Goal: Complete application form: Complete application form

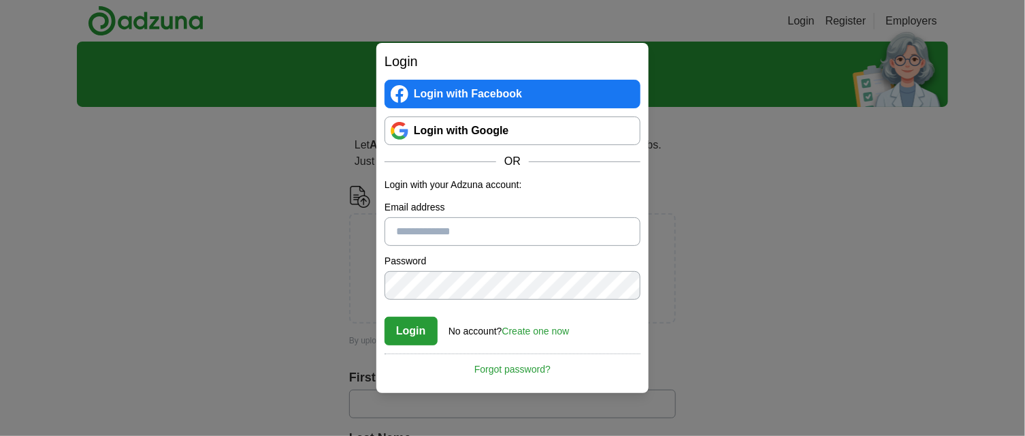
click at [445, 229] on input "Email address" at bounding box center [513, 231] width 256 height 29
type input "**********"
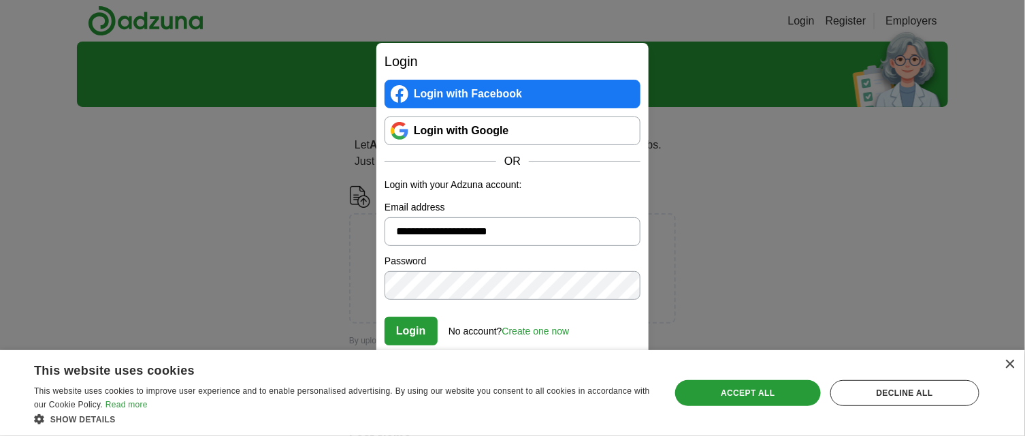
click at [544, 331] on link "Create one now" at bounding box center [536, 330] width 67 height 11
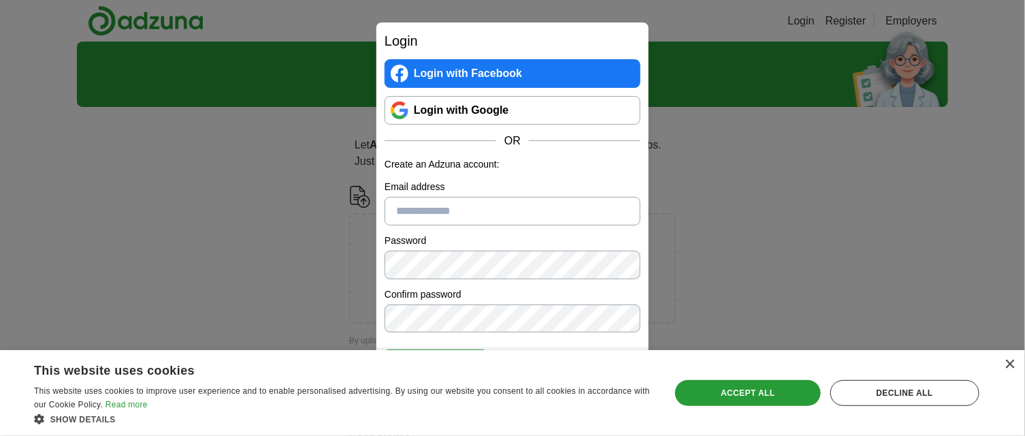
click at [482, 202] on input "Email address" at bounding box center [513, 211] width 256 height 29
type input "**********"
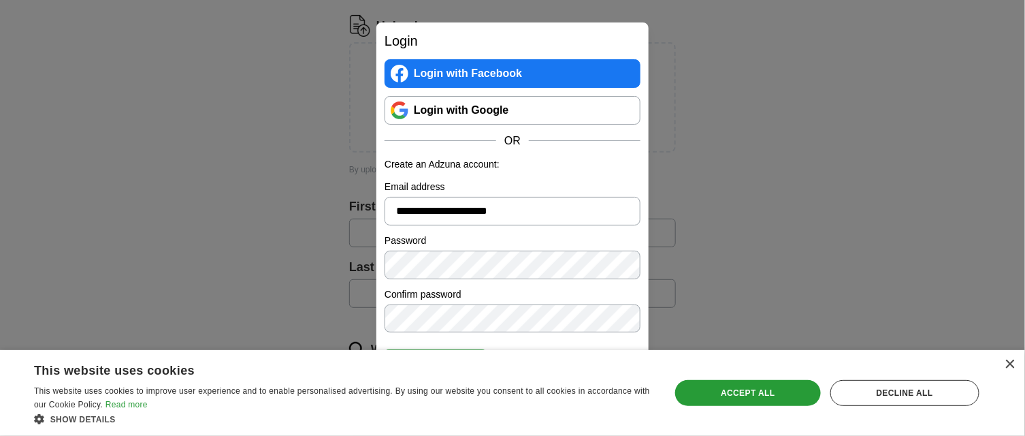
scroll to position [204, 0]
click at [1010, 356] on div "× This website uses cookies This website uses cookies to improve user experienc…" at bounding box center [512, 393] width 1025 height 86
click at [1010, 362] on div "×" at bounding box center [1010, 365] width 10 height 10
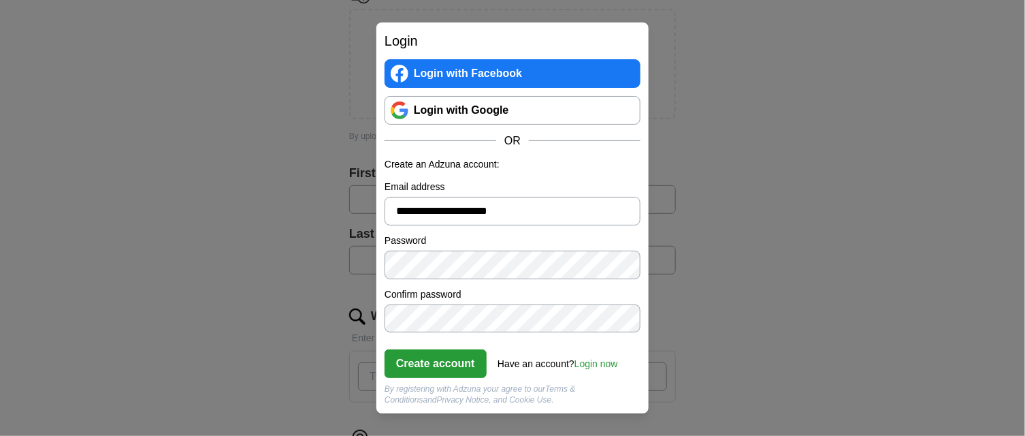
click at [450, 360] on button "Create account" at bounding box center [436, 363] width 102 height 29
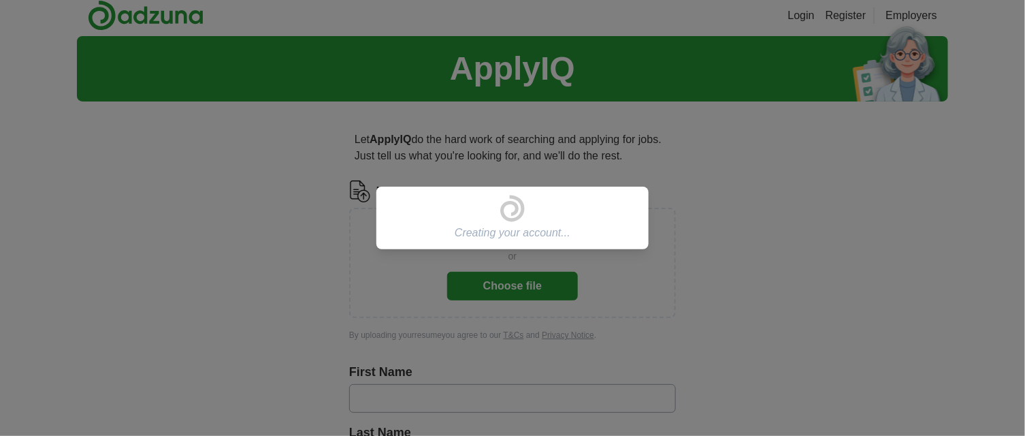
scroll to position [0, 0]
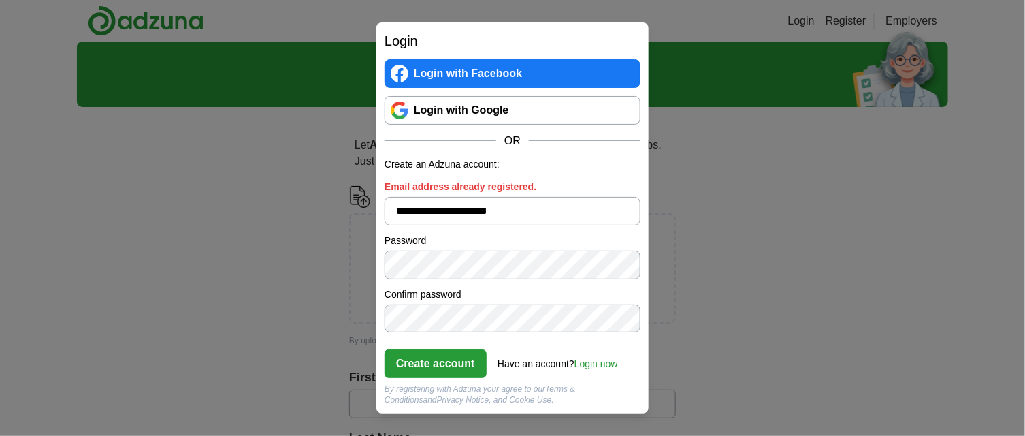
click at [242, 136] on div "**********" at bounding box center [512, 218] width 1025 height 436
click at [786, 188] on div "**********" at bounding box center [512, 218] width 1025 height 436
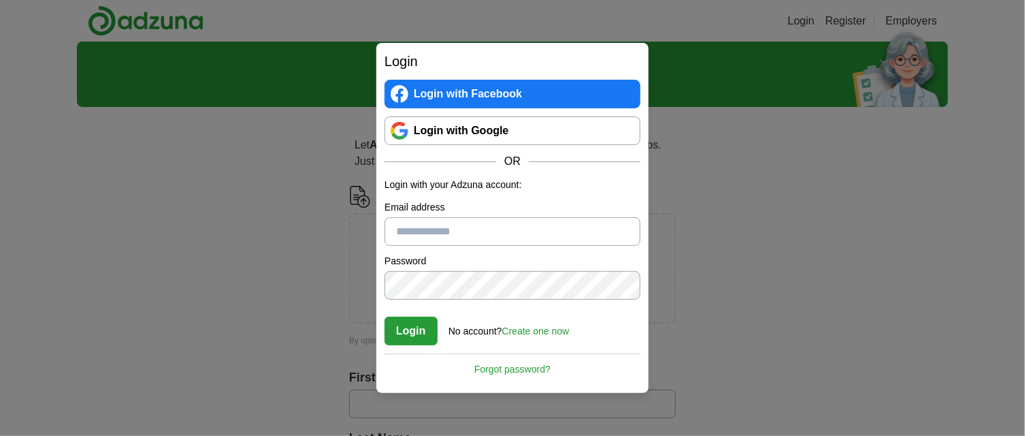
click at [537, 331] on link "Create one now" at bounding box center [536, 330] width 67 height 11
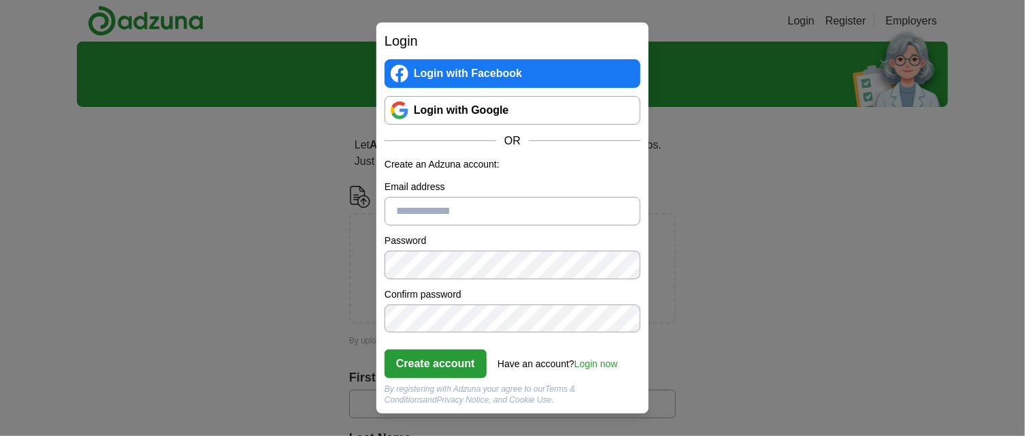
click at [539, 358] on div "Have an account? Login now" at bounding box center [558, 360] width 121 height 22
click at [460, 106] on link "Login with Google" at bounding box center [513, 110] width 256 height 29
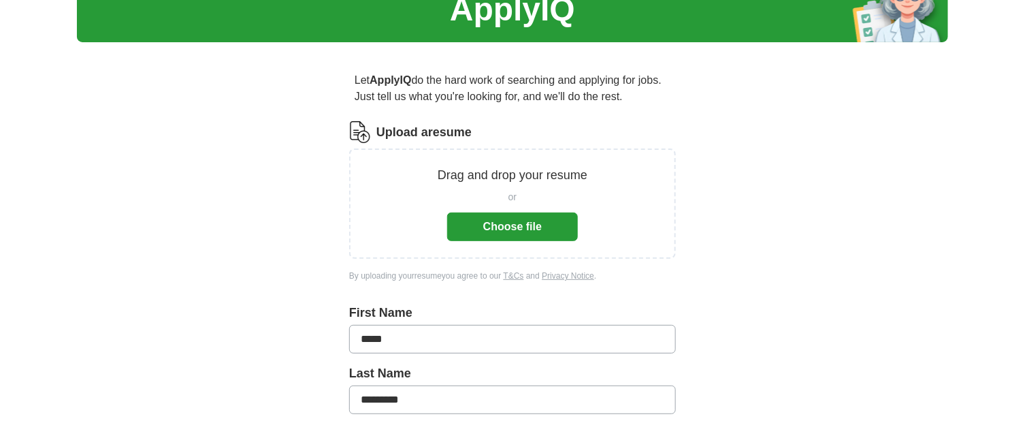
scroll to position [67, 0]
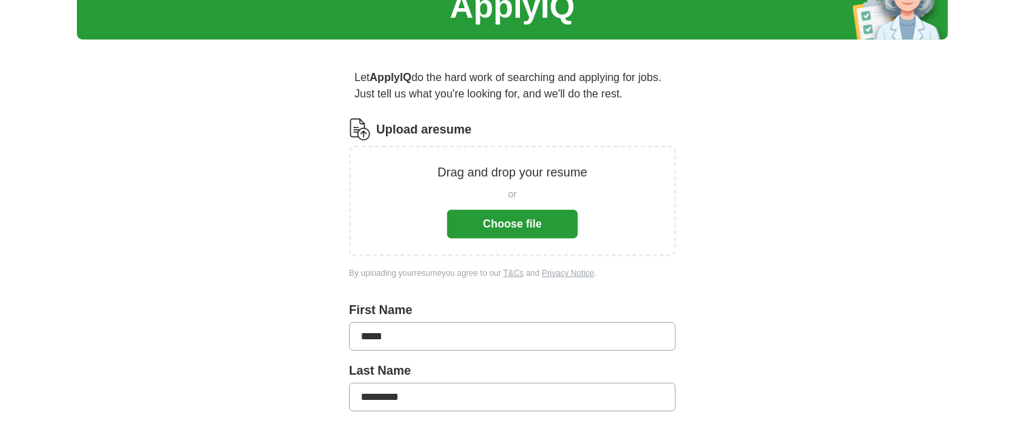
click at [536, 222] on button "Choose file" at bounding box center [512, 224] width 131 height 29
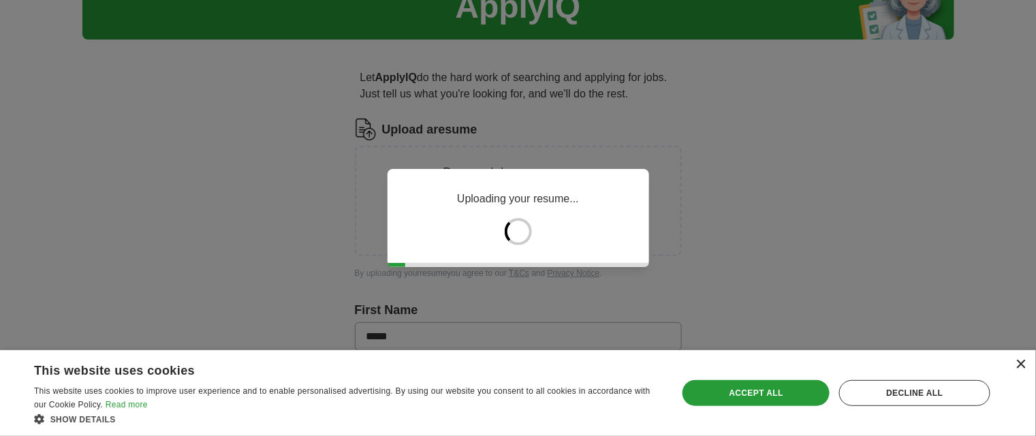
click at [1021, 362] on div "×" at bounding box center [1020, 365] width 10 height 10
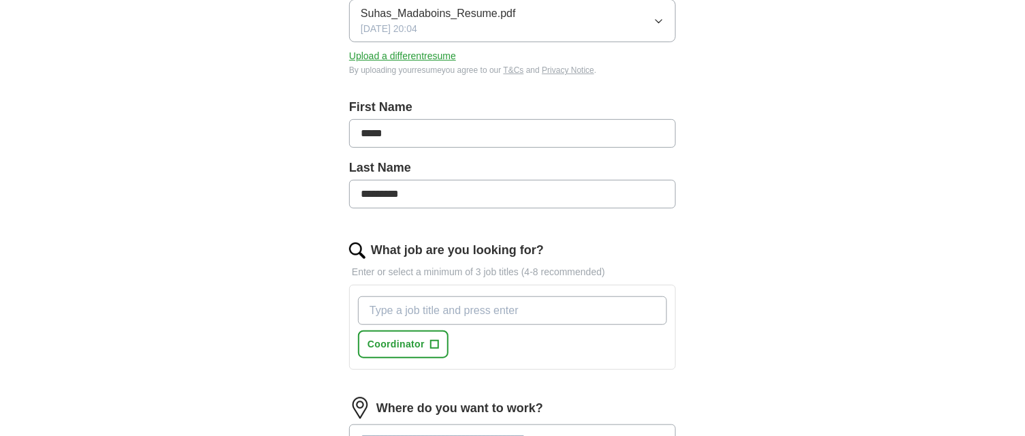
scroll to position [409, 0]
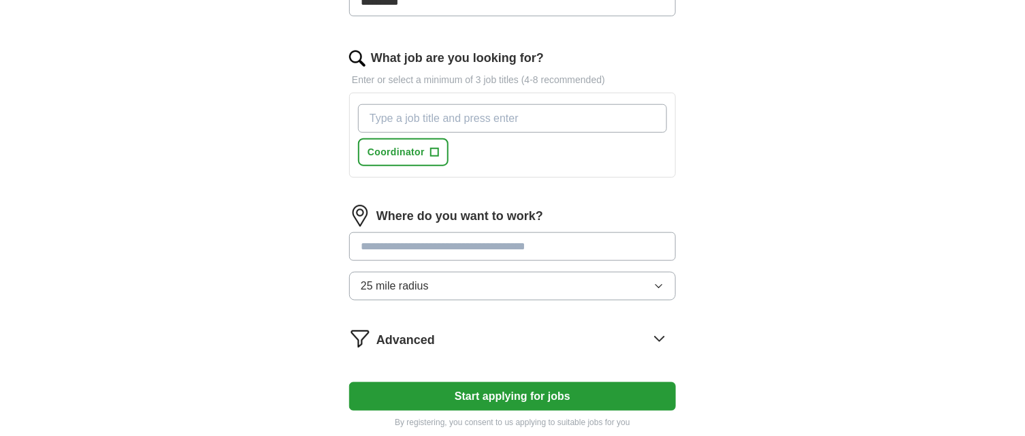
click at [425, 115] on input "What job are you looking for?" at bounding box center [512, 118] width 309 height 29
click at [433, 147] on span "+" at bounding box center [434, 152] width 8 height 11
click at [425, 115] on input "What job are you looking for?" at bounding box center [512, 118] width 309 height 29
click at [428, 146] on button "Coordinator ✓ ×" at bounding box center [403, 152] width 91 height 28
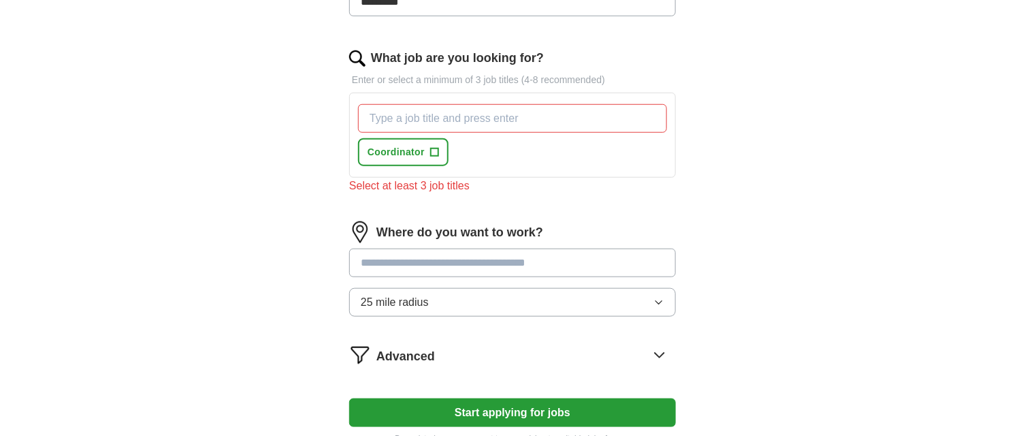
click at [427, 114] on input "What job are you looking for?" at bounding box center [512, 118] width 309 height 29
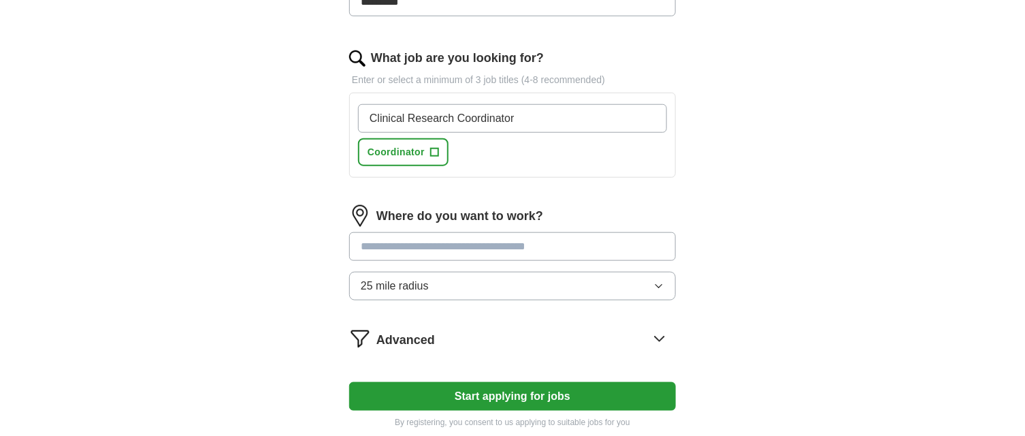
type input "Clinical Research Coordinator"
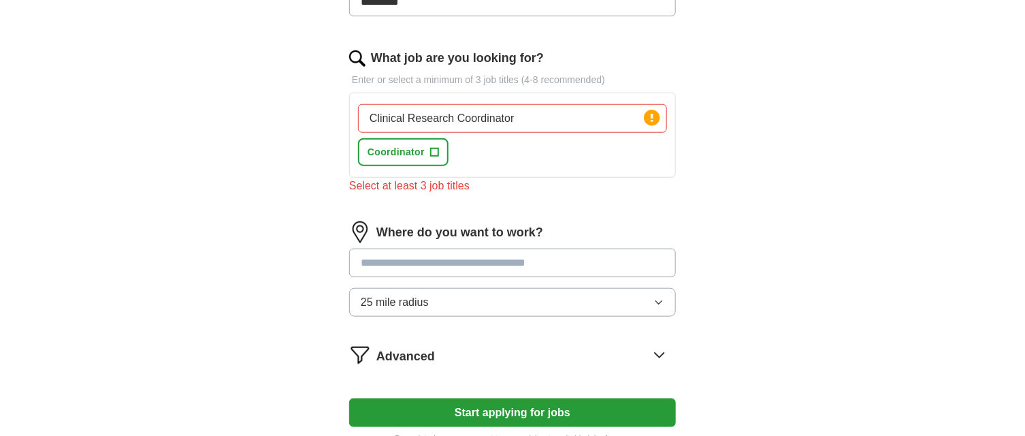
click at [475, 249] on input "text" at bounding box center [512, 263] width 327 height 29
click at [584, 114] on input "Clinical Research Coordinator" at bounding box center [512, 118] width 309 height 29
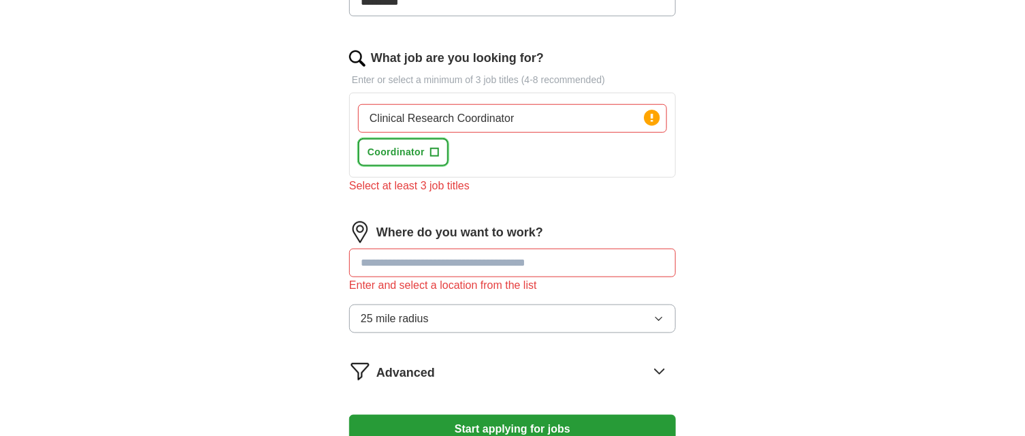
click at [436, 152] on span "+" at bounding box center [434, 152] width 8 height 11
click at [542, 123] on input "Clinical Research Coordinator" at bounding box center [512, 118] width 309 height 29
click at [537, 118] on input "Clinical Research Coordinator" at bounding box center [512, 118] width 309 height 29
click at [513, 114] on input "Clinical Research Coordinator" at bounding box center [512, 118] width 309 height 29
drag, startPoint x: 513, startPoint y: 114, endPoint x: 367, endPoint y: 107, distance: 146.6
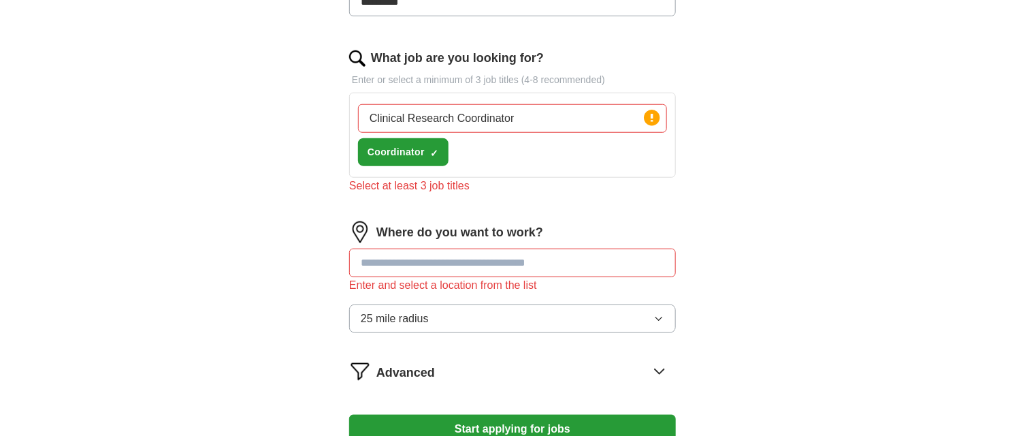
click at [367, 107] on input "Clinical Research Coordinator" at bounding box center [512, 118] width 309 height 29
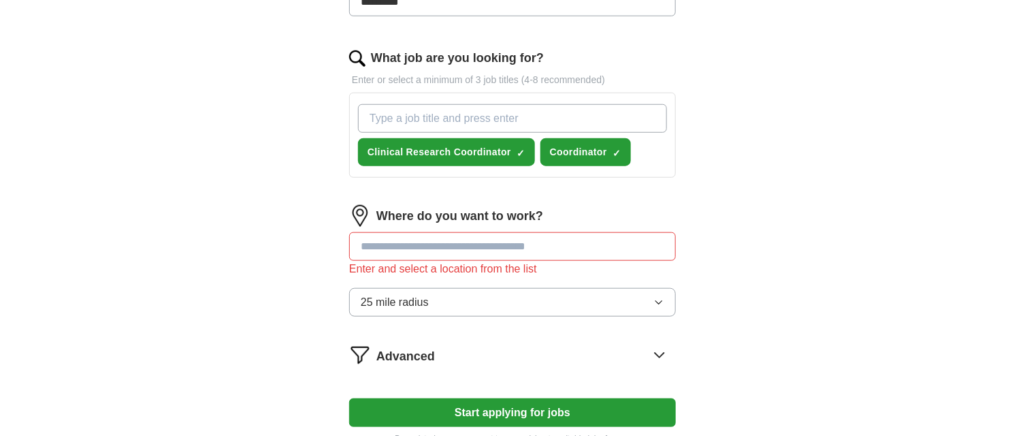
click at [475, 119] on input "What job are you looking for?" at bounding box center [512, 118] width 309 height 29
type input "Clinical Research Associate"
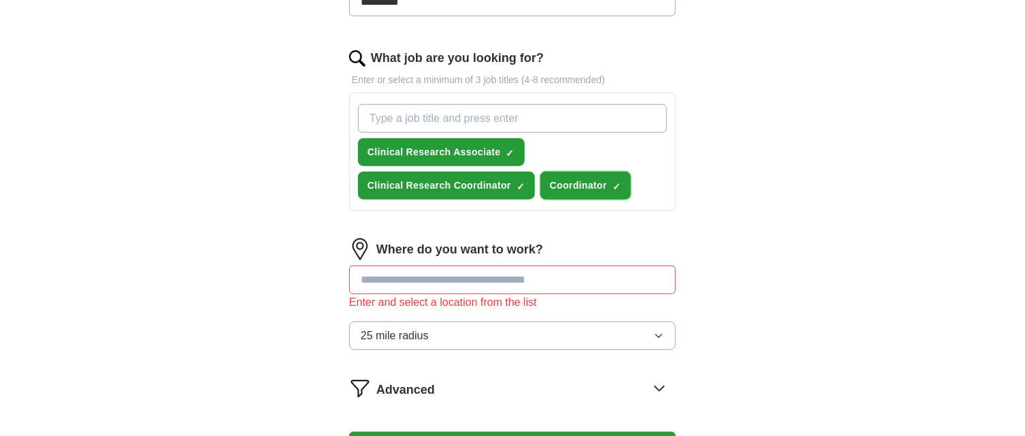
click at [0, 0] on span "×" at bounding box center [0, 0] width 0 height 0
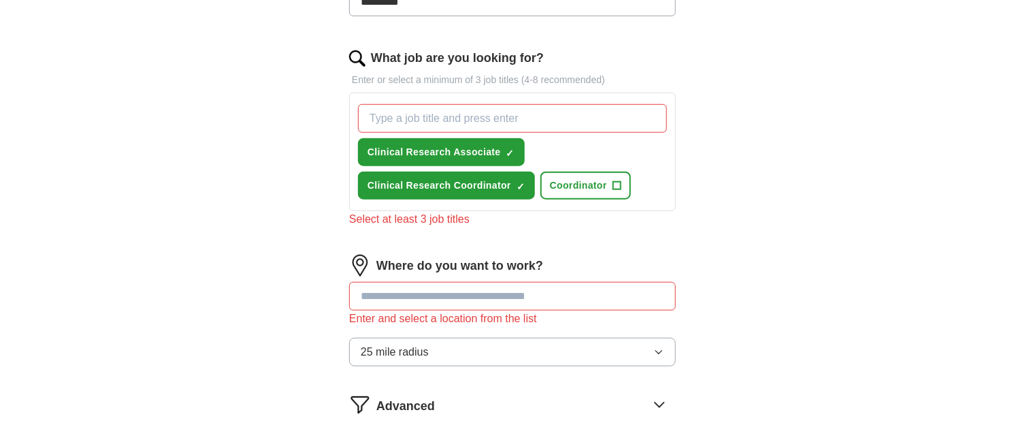
click at [544, 123] on input "What job are you looking for?" at bounding box center [512, 118] width 309 height 29
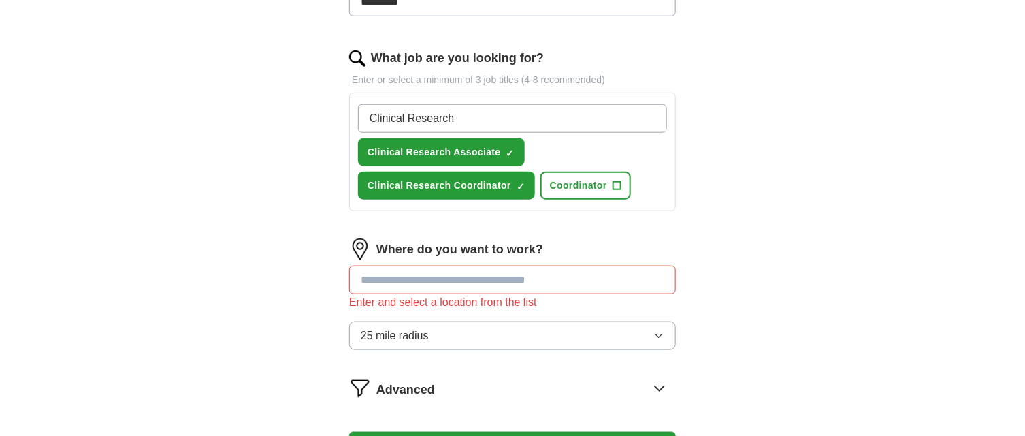
type input "Clinical Research"
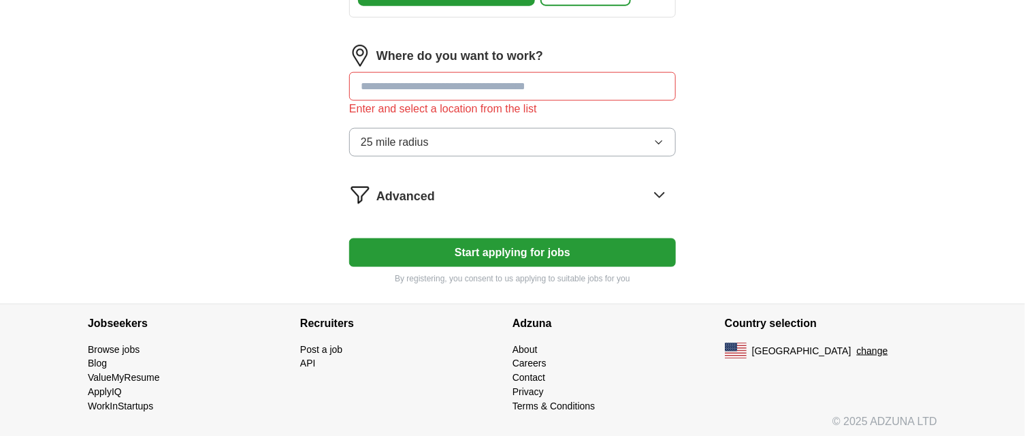
scroll to position [603, 0]
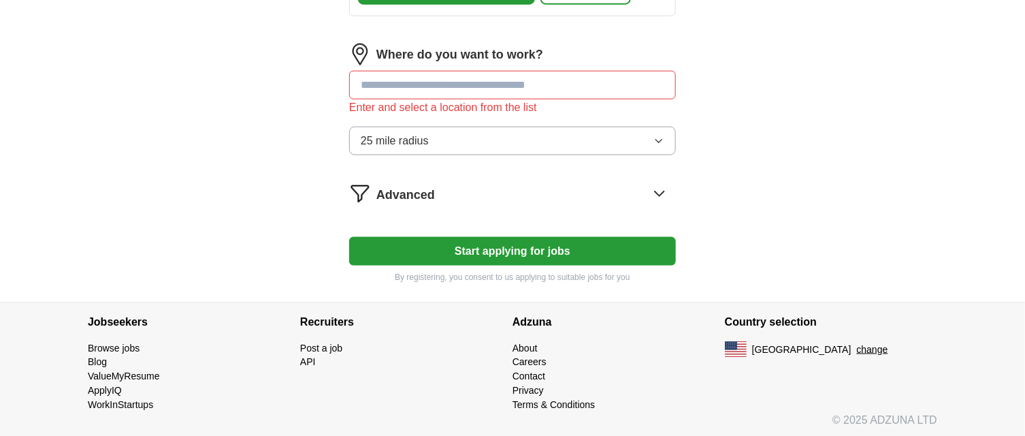
click at [490, 81] on input "text" at bounding box center [512, 85] width 327 height 29
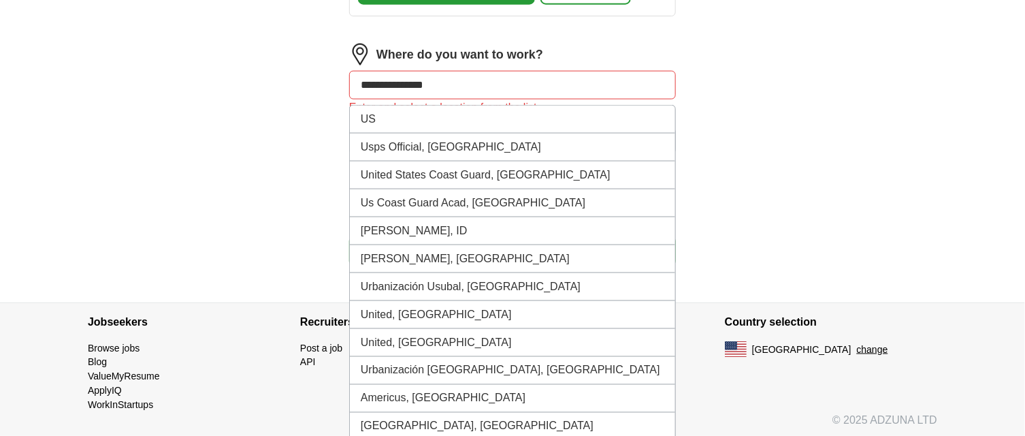
type input "**********"
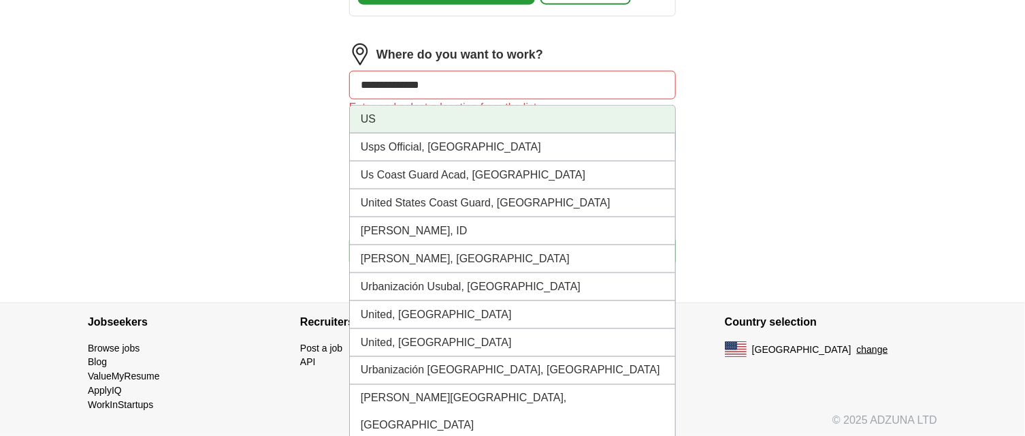
click at [434, 117] on li "US" at bounding box center [512, 120] width 325 height 28
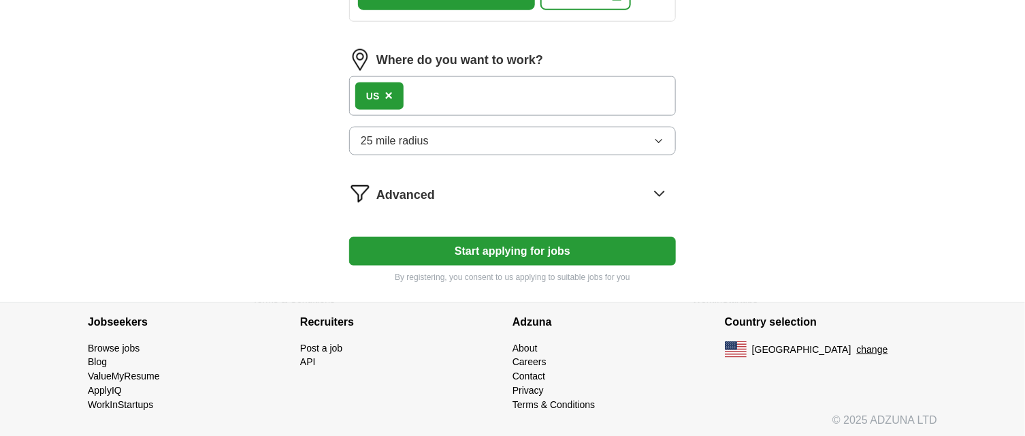
click at [425, 138] on span "25 mile radius" at bounding box center [395, 141] width 68 height 16
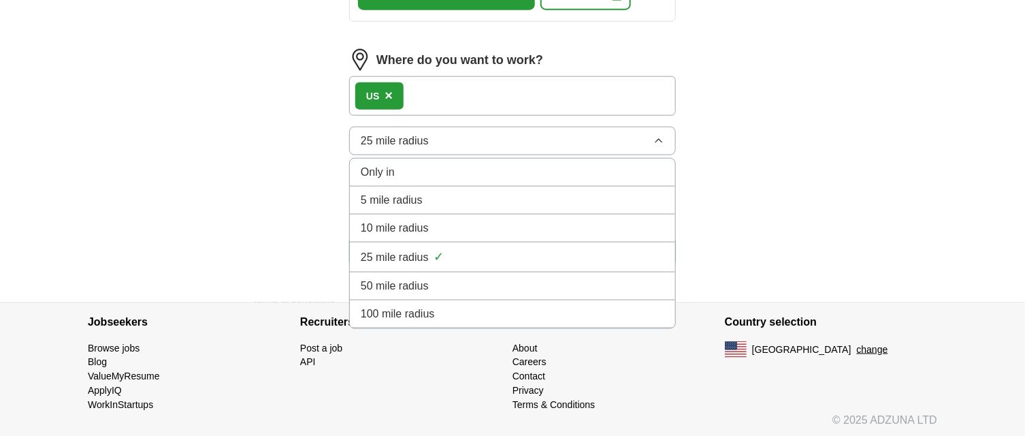
click at [420, 310] on span "100 mile radius" at bounding box center [398, 314] width 74 height 16
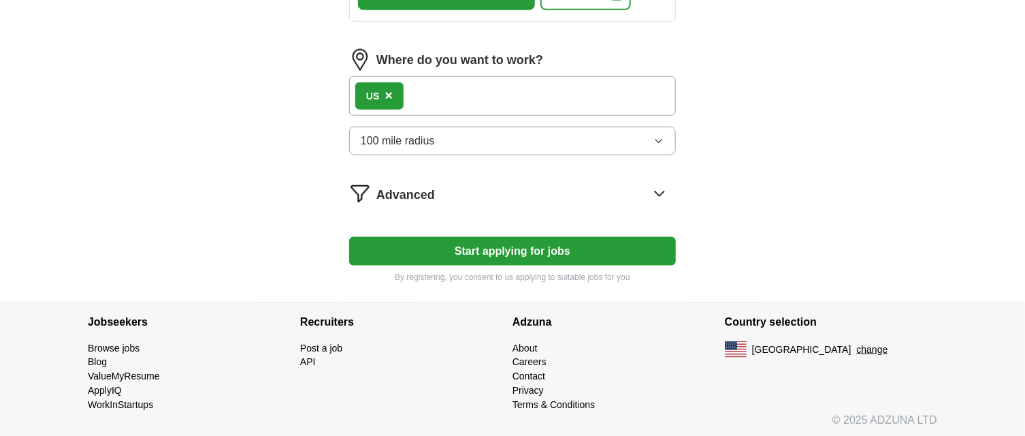
click at [574, 249] on button "Start applying for jobs" at bounding box center [512, 251] width 327 height 29
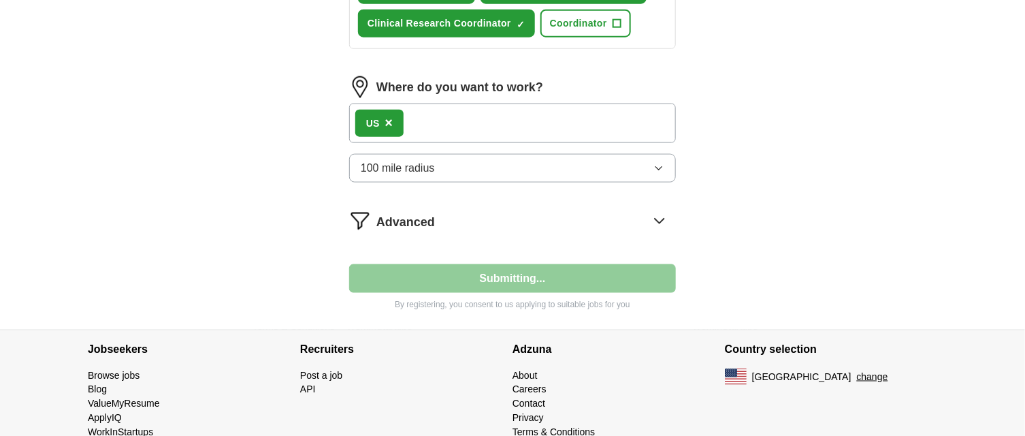
select select "**"
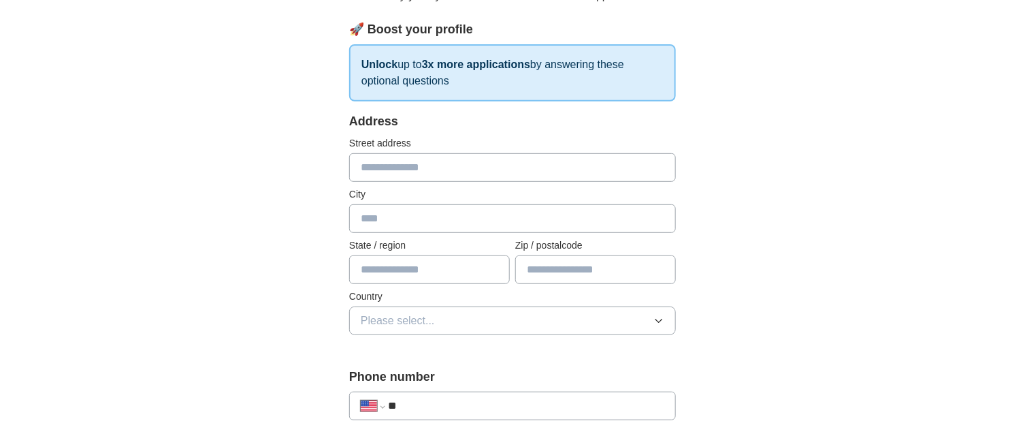
scroll to position [204, 0]
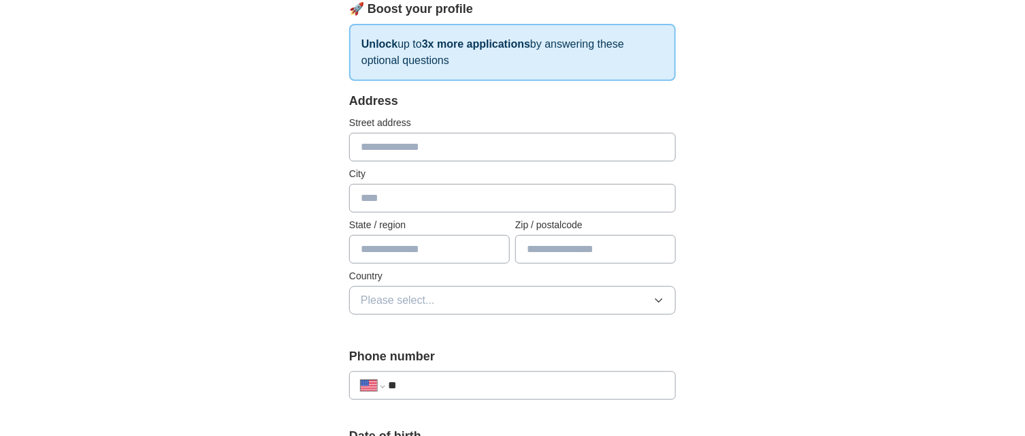
click at [451, 135] on input "text" at bounding box center [512, 147] width 327 height 29
type input "**********"
type input "******"
type input "****"
type input "*****"
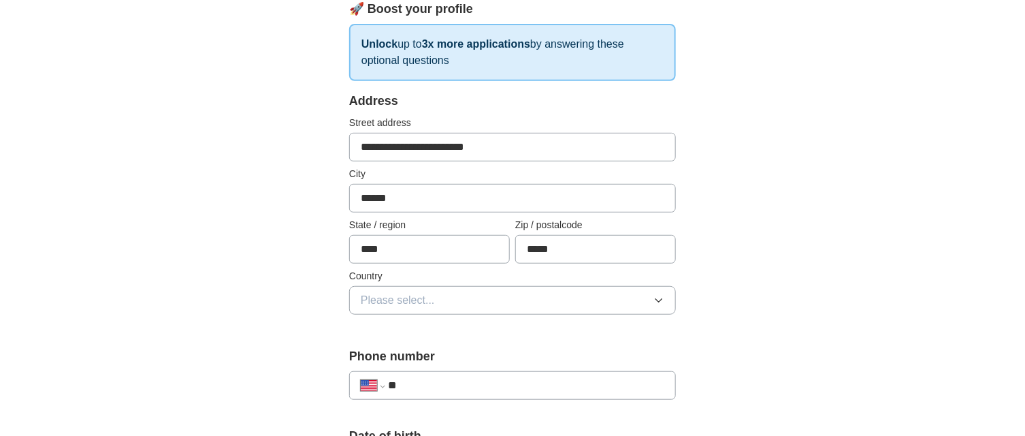
click at [475, 305] on button "Please select..." at bounding box center [512, 300] width 327 height 29
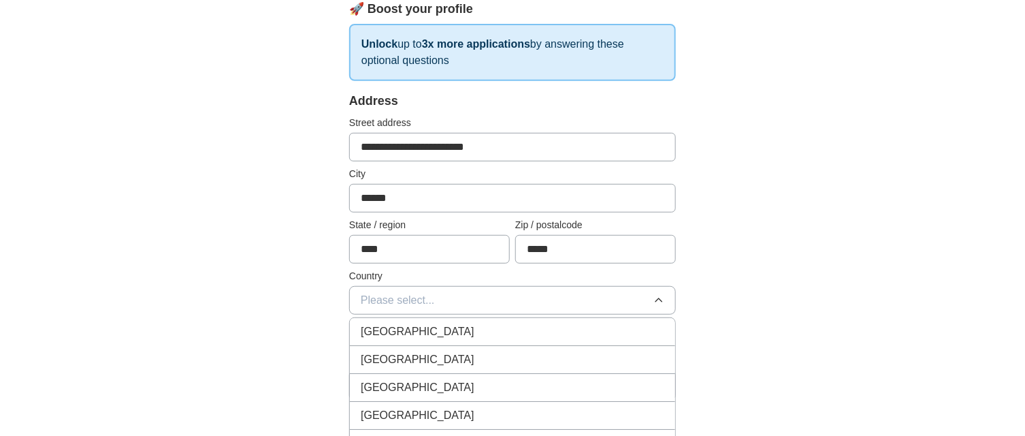
click at [448, 353] on div "[GEOGRAPHIC_DATA]" at bounding box center [513, 359] width 304 height 16
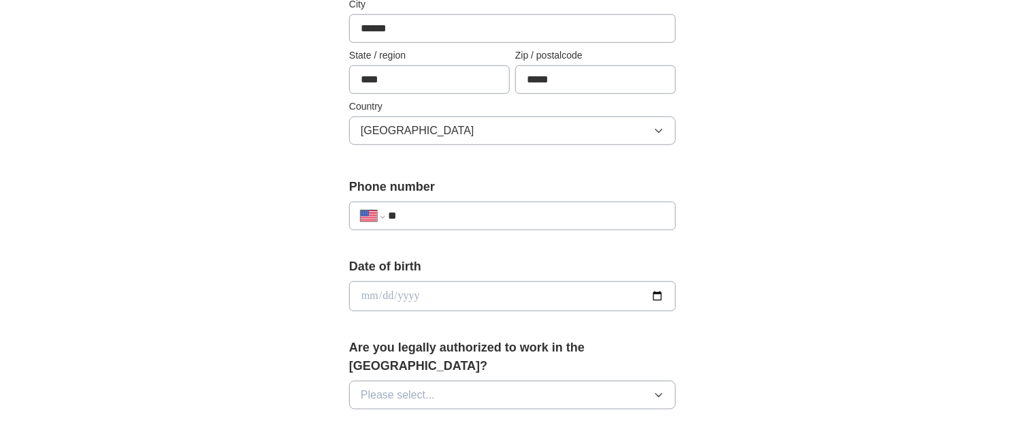
scroll to position [409, 0]
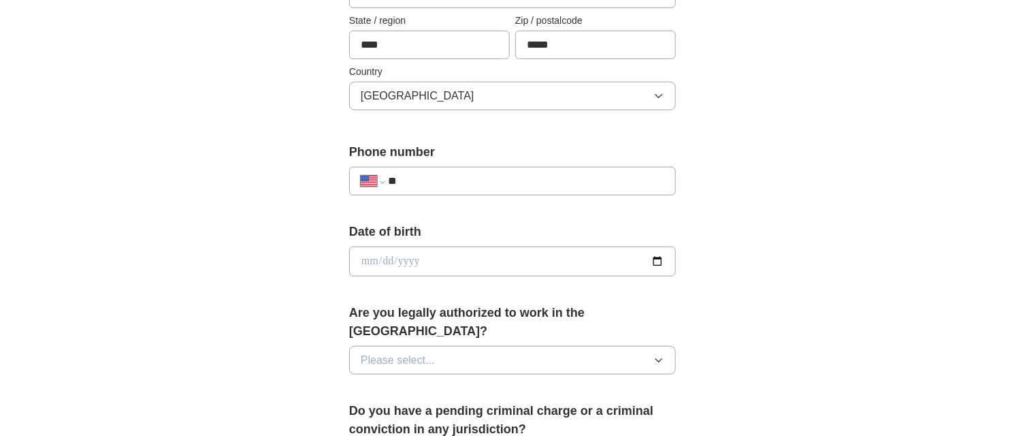
click at [465, 173] on input "**" at bounding box center [526, 181] width 276 height 16
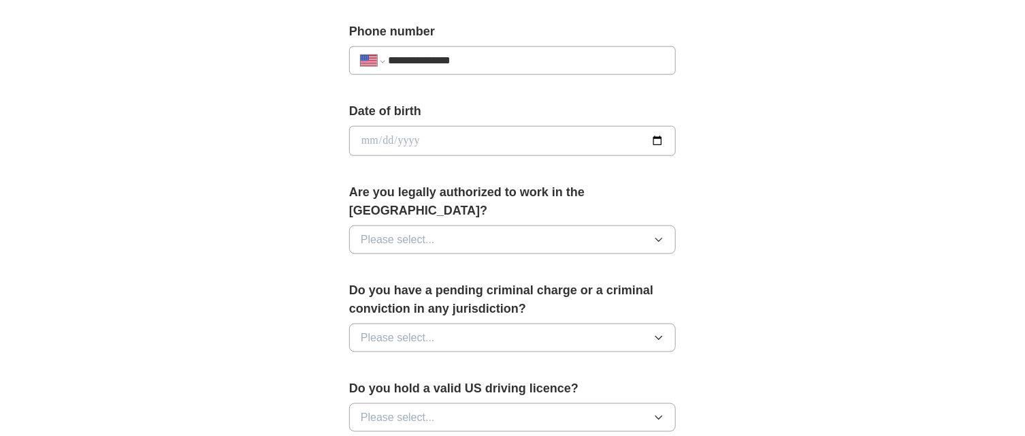
scroll to position [545, 0]
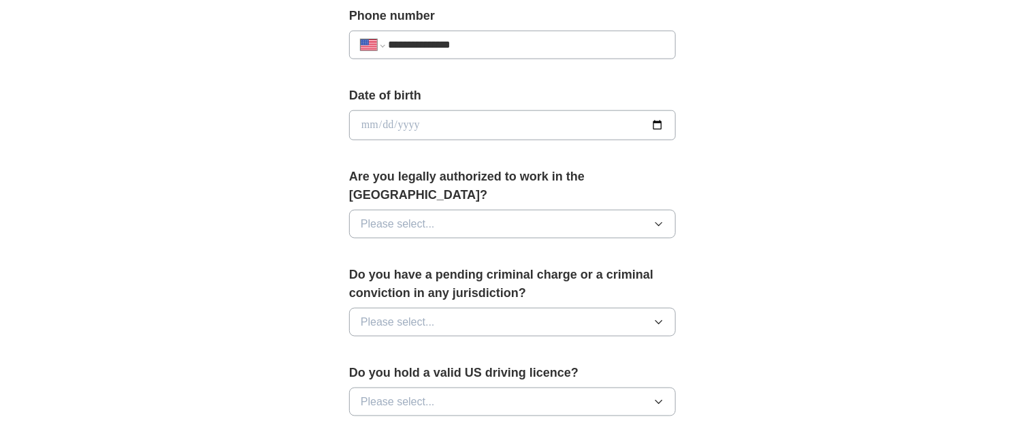
type input "**********"
click at [664, 123] on input "date" at bounding box center [512, 125] width 327 height 30
click at [658, 123] on input "date" at bounding box center [512, 125] width 327 height 30
type input "**********"
click at [473, 210] on button "Please select..." at bounding box center [512, 224] width 327 height 29
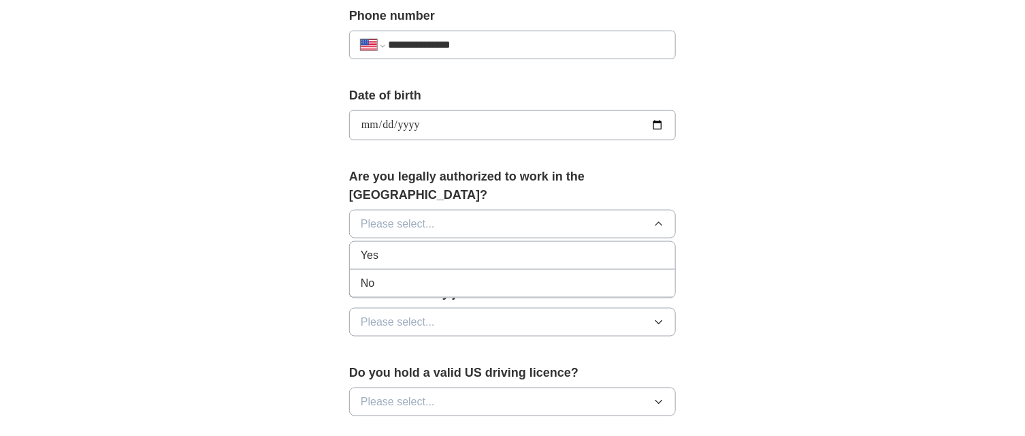
click at [445, 247] on div "Yes" at bounding box center [513, 255] width 304 height 16
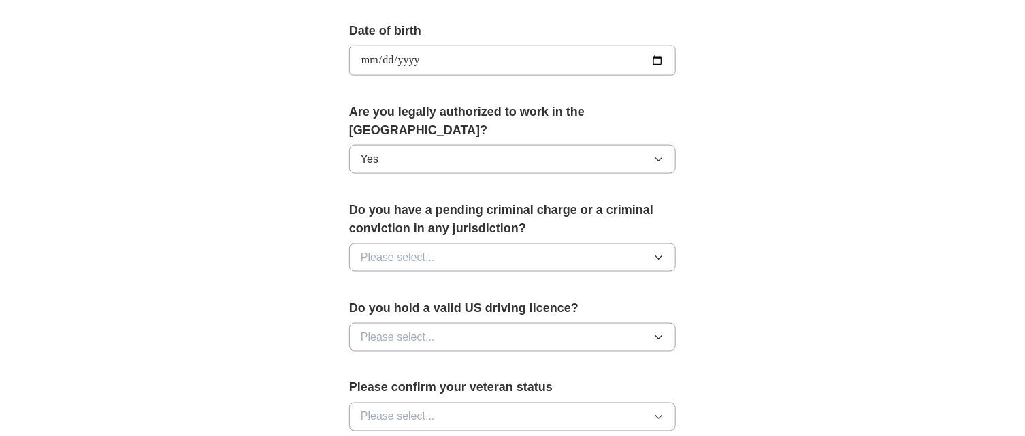
scroll to position [612, 0]
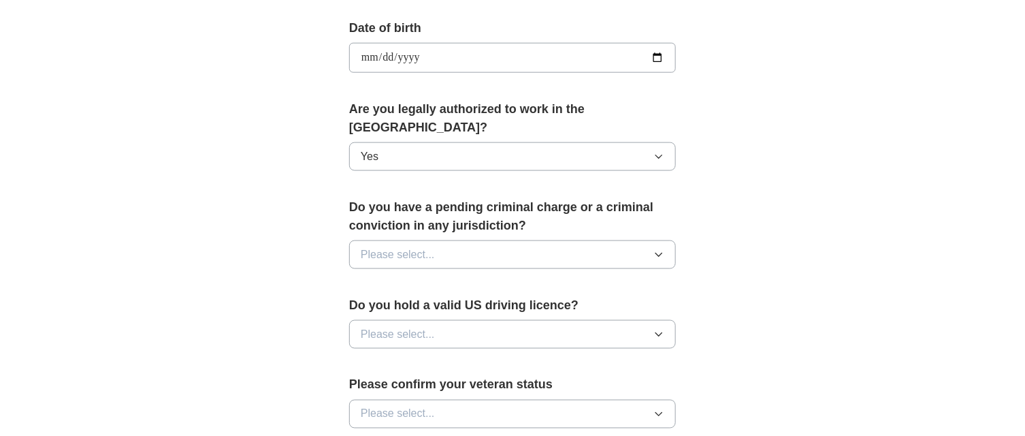
click at [445, 240] on button "Please select..." at bounding box center [512, 254] width 327 height 29
click at [409, 306] on div "No" at bounding box center [513, 314] width 304 height 16
click at [460, 322] on button "Please select..." at bounding box center [512, 334] width 327 height 29
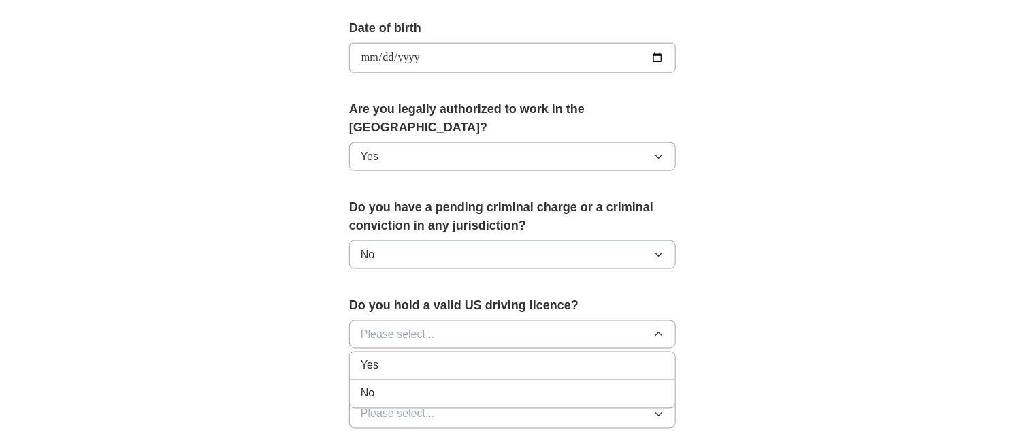
click at [414, 357] on div "Yes" at bounding box center [513, 365] width 304 height 16
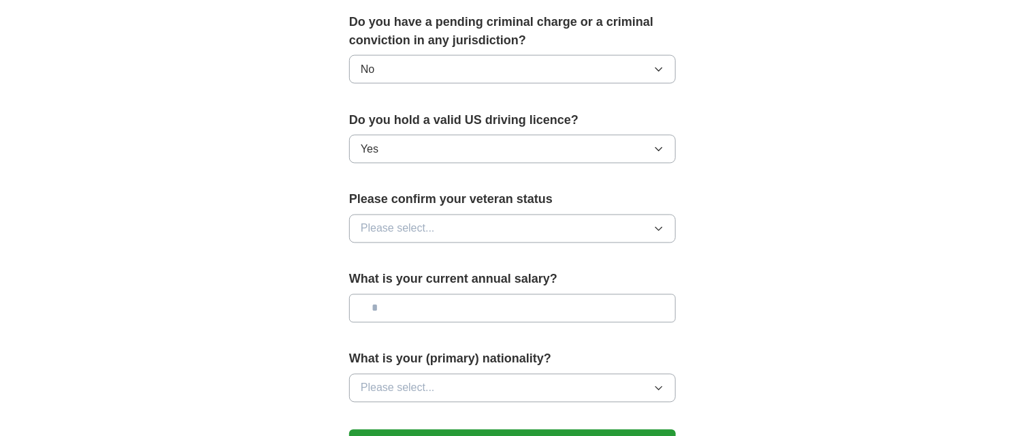
scroll to position [817, 0]
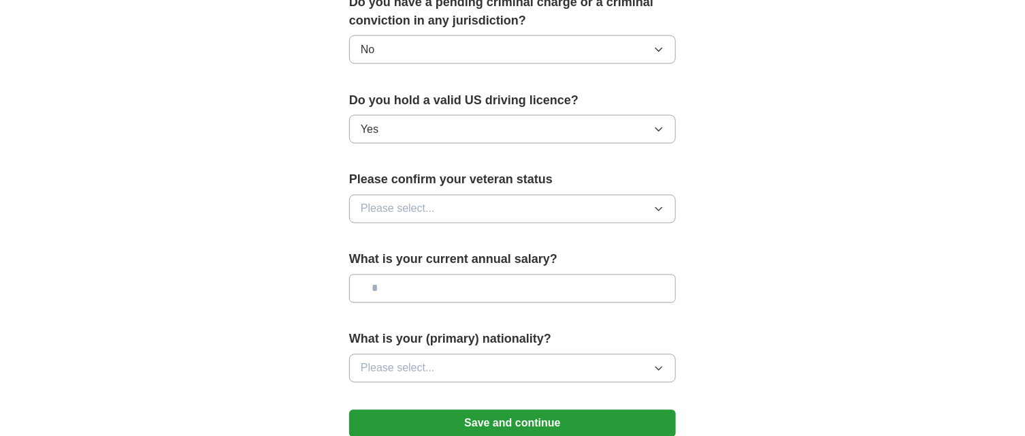
click at [503, 195] on button "Please select..." at bounding box center [512, 209] width 327 height 29
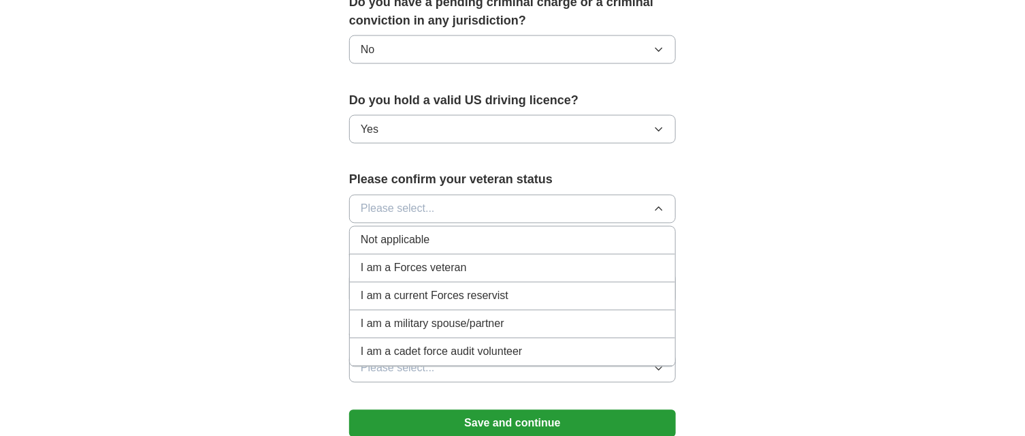
click at [456, 232] on div "Not applicable" at bounding box center [513, 240] width 304 height 16
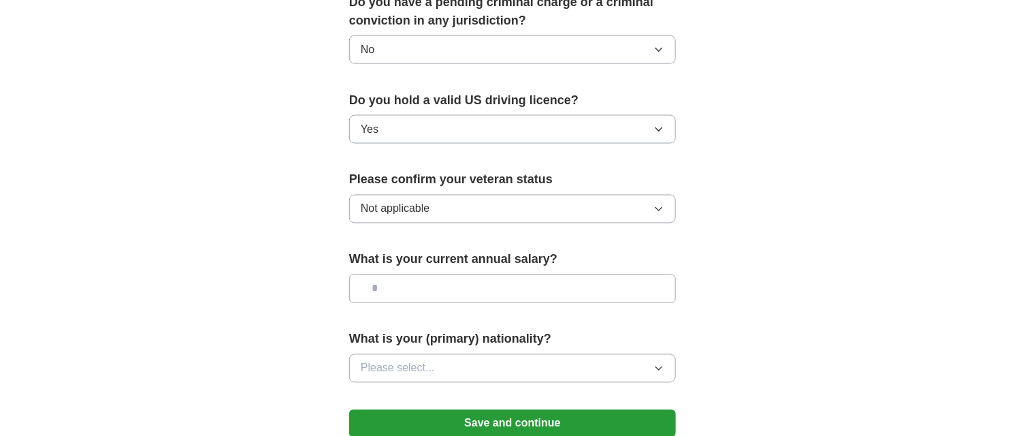
click at [455, 275] on input "text" at bounding box center [512, 288] width 327 height 29
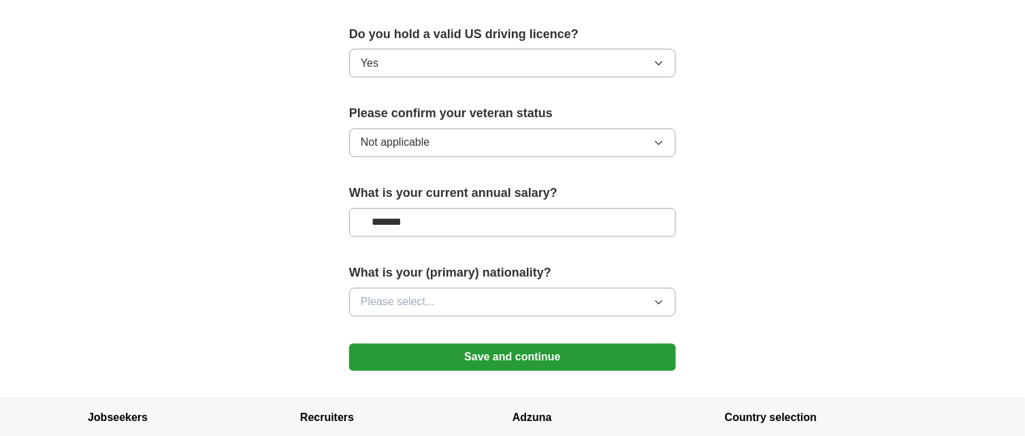
scroll to position [884, 0]
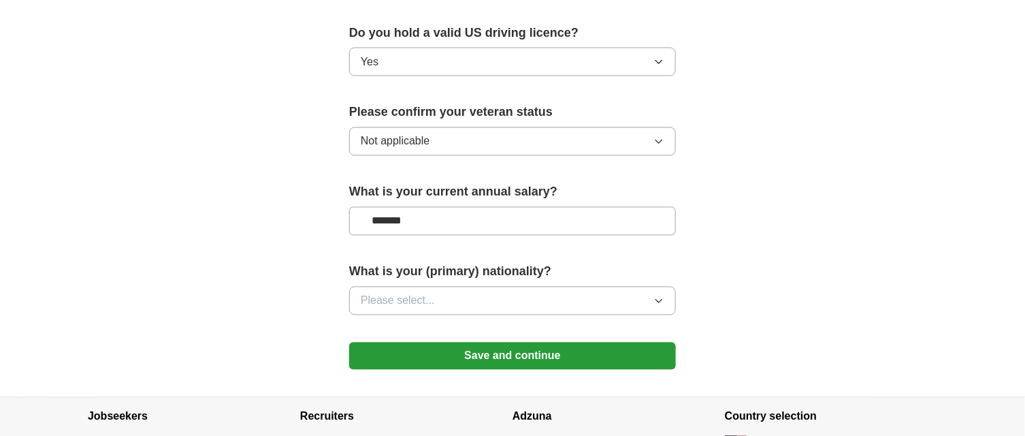
type input "*******"
click at [480, 287] on button "Please select..." at bounding box center [512, 301] width 327 height 29
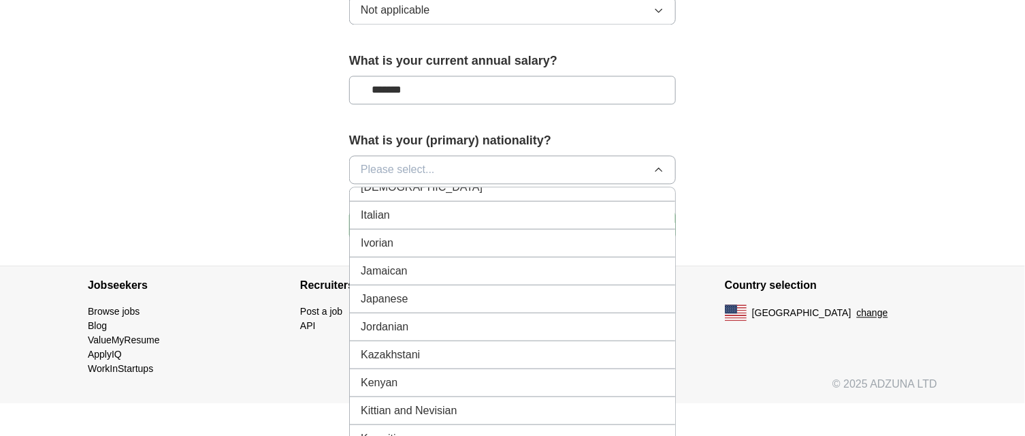
scroll to position [2179, 0]
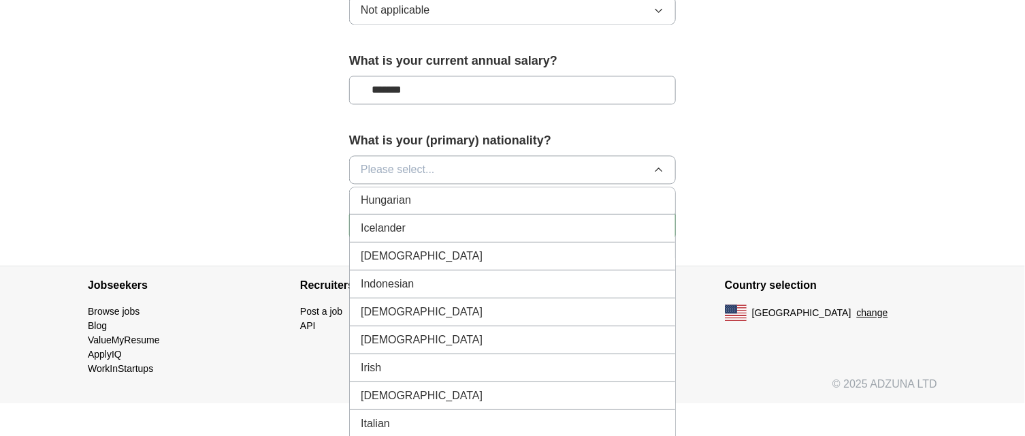
click at [439, 247] on div "[DEMOGRAPHIC_DATA]" at bounding box center [513, 255] width 304 height 16
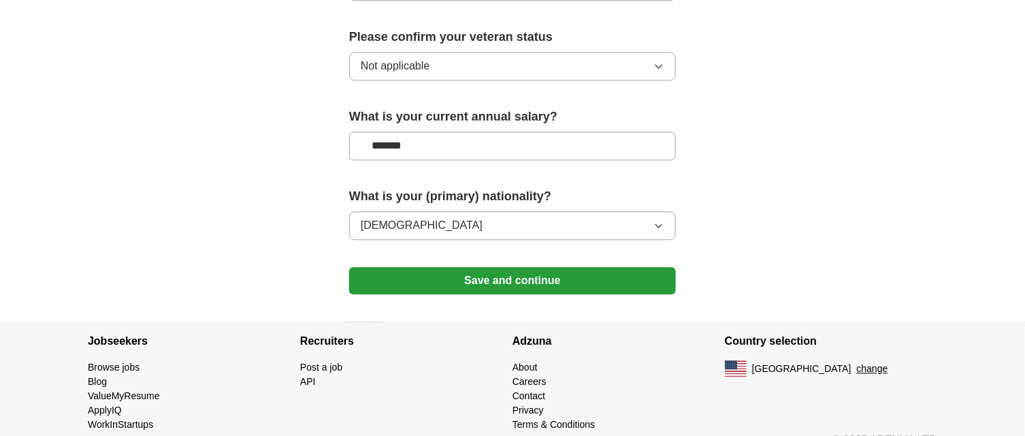
click at [516, 268] on button "Save and continue" at bounding box center [512, 281] width 327 height 27
